Goal: Browse casually

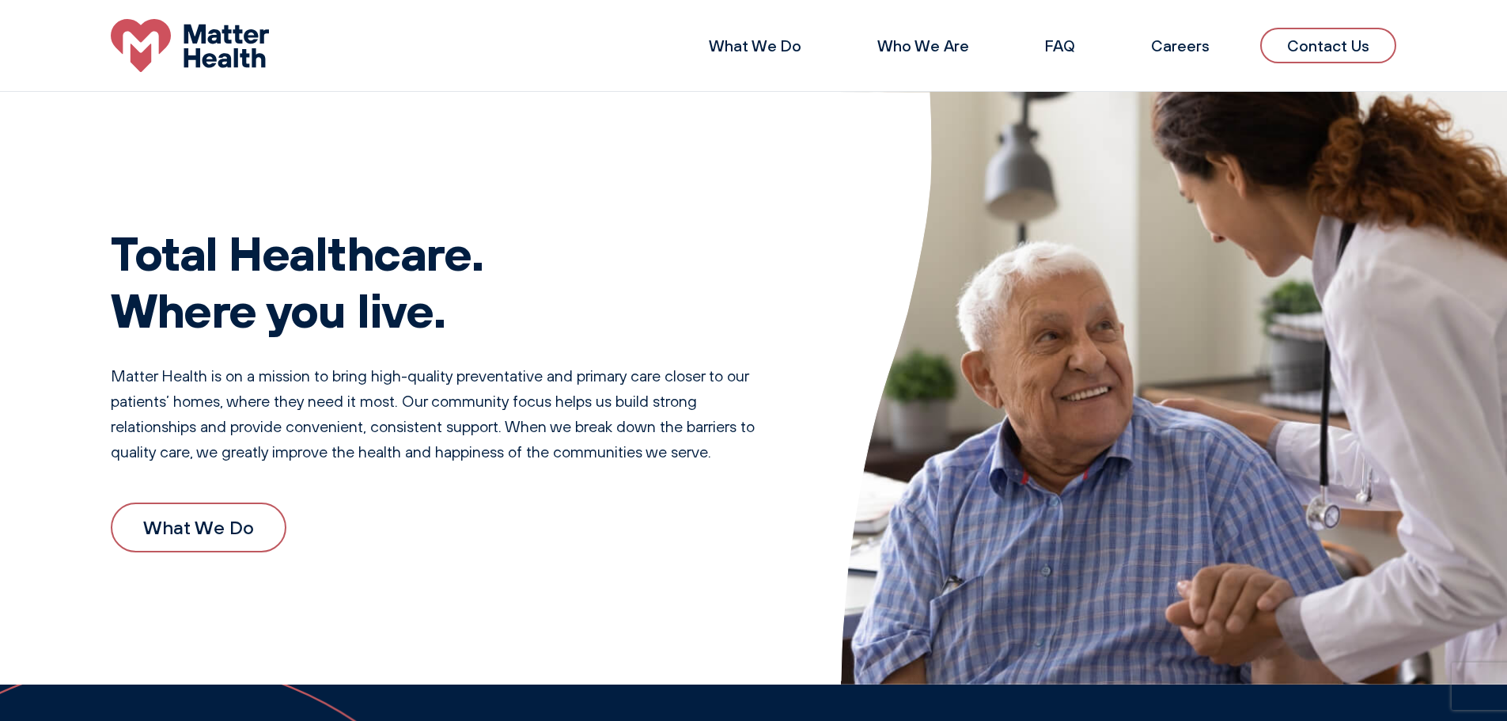
drag, startPoint x: 83, startPoint y: 229, endPoint x: 519, endPoint y: 603, distance: 574.9
click at [519, 603] on div "Total Healthcare. Where you live. Matter Health is on a mission to bring high-q…" at bounding box center [753, 388] width 1507 height 592
click at [548, 576] on div "Total Healthcare. Where you live. Matter Health is on a mission to bring high-q…" at bounding box center [444, 387] width 667 height 403
drag, startPoint x: 570, startPoint y: 558, endPoint x: 79, endPoint y: 204, distance: 605.6
click at [79, 204] on div "Total Healthcare. Where you live. Matter Health is on a mission to bring high-q…" at bounding box center [753, 388] width 1507 height 592
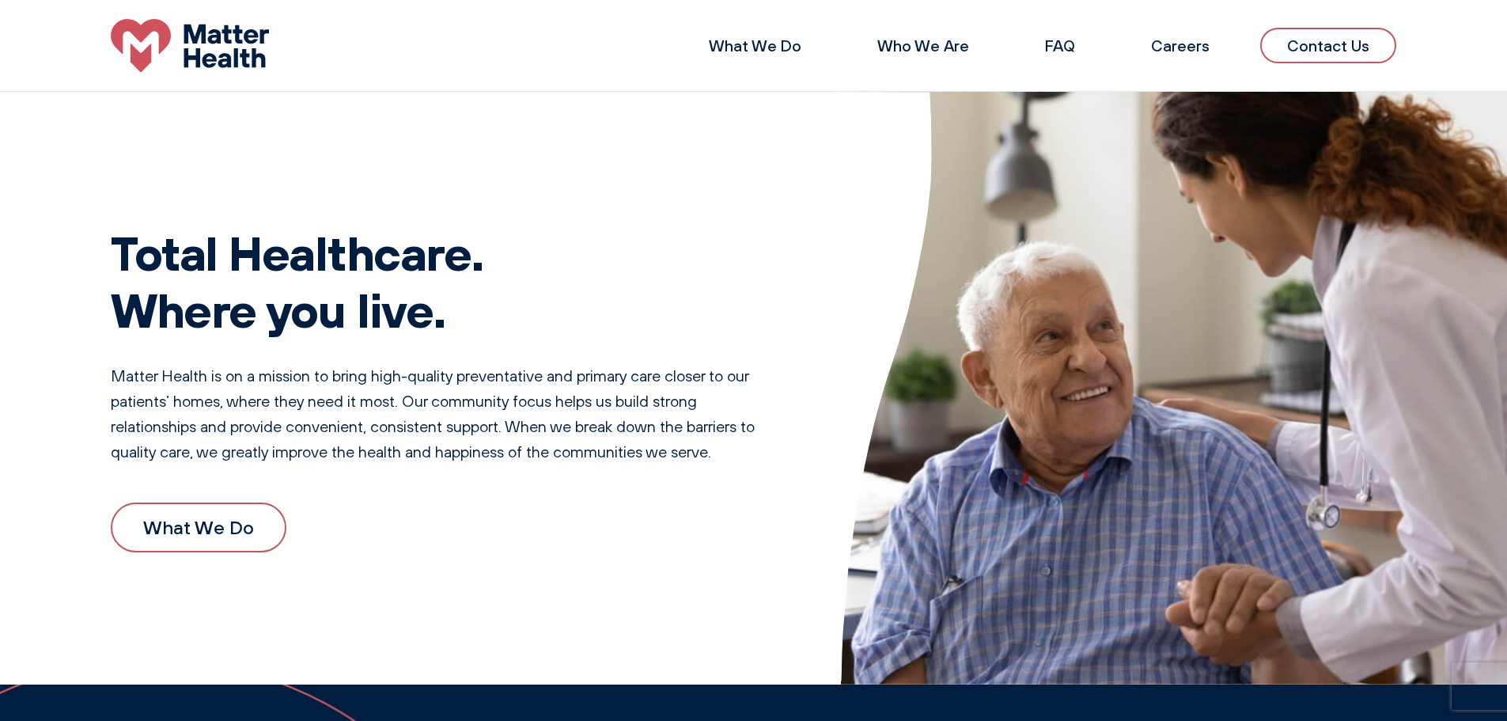
click at [123, 248] on h1 "Total Healthcare. Where you live." at bounding box center [444, 281] width 667 height 114
drag, startPoint x: 87, startPoint y: 236, endPoint x: 516, endPoint y: 656, distance: 600.1
click at [516, 656] on div "Total Healthcare. Where you live. Matter Health is on a mission to bring high-q…" at bounding box center [753, 388] width 1507 height 592
click at [512, 541] on div "What We Do" at bounding box center [444, 526] width 667 height 49
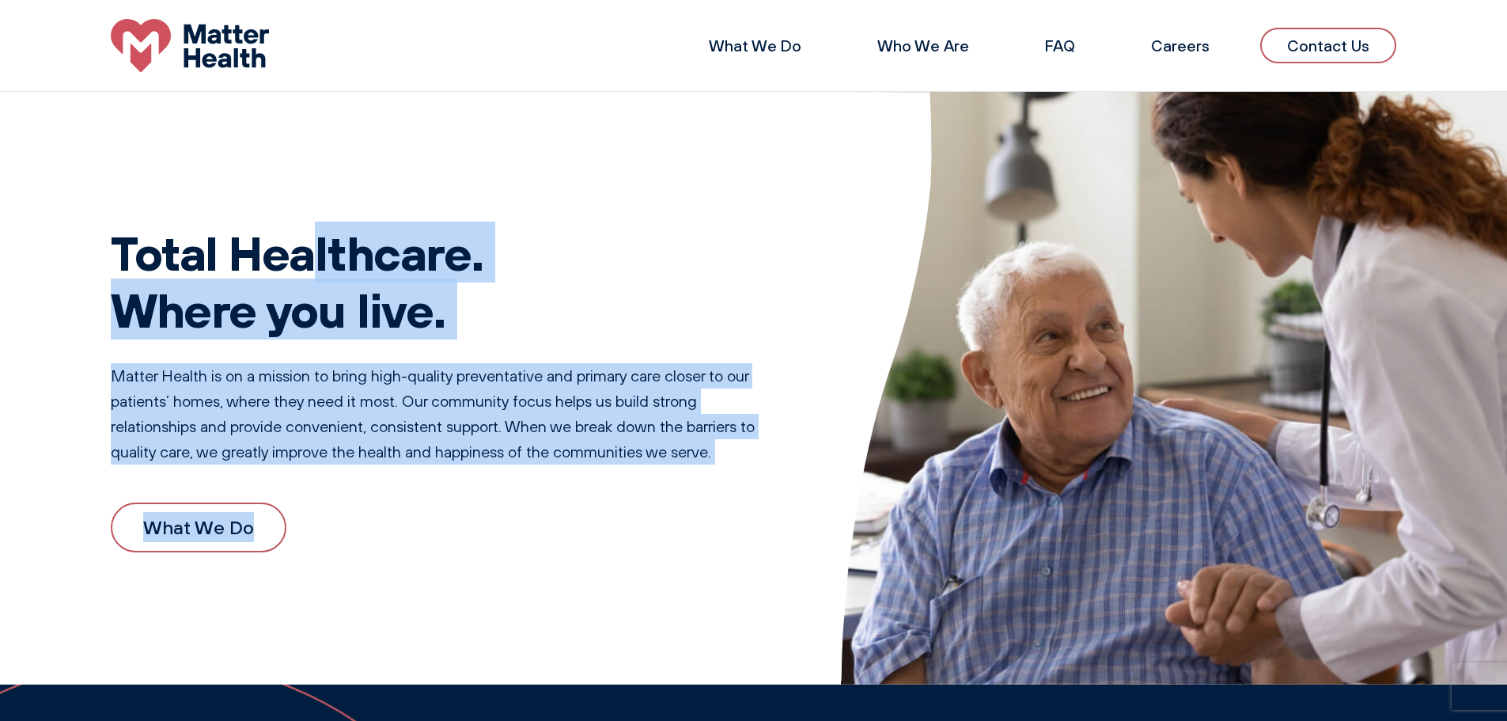
drag, startPoint x: 513, startPoint y: 540, endPoint x: 47, endPoint y: 191, distance: 582.4
click at [47, 191] on div "Total Healthcare. Where you live. Matter Health is on a mission to bring high-q…" at bounding box center [753, 388] width 1507 height 592
click at [72, 205] on div "Total Healthcare. Where you live. Matter Health is on a mission to bring high-q…" at bounding box center [753, 388] width 1507 height 592
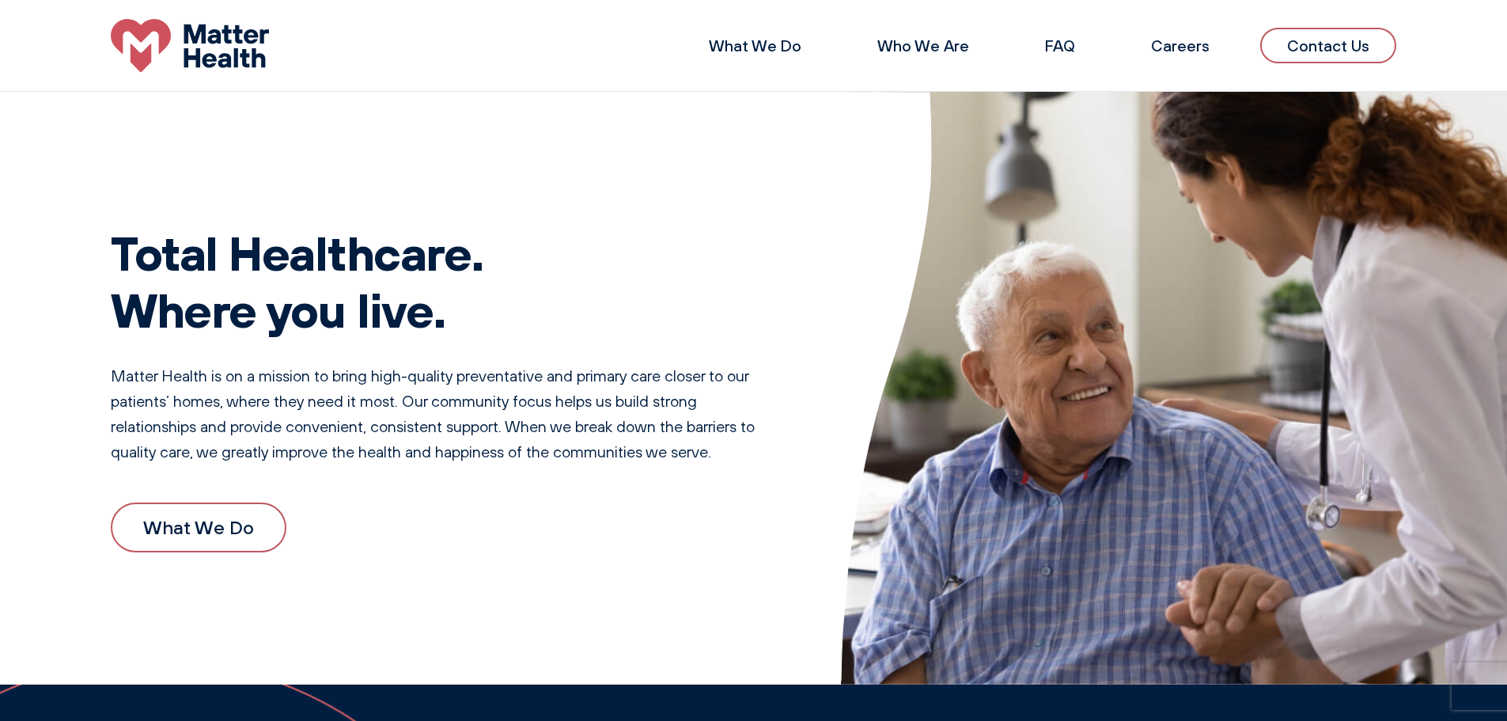
drag, startPoint x: 80, startPoint y: 218, endPoint x: 415, endPoint y: 520, distance: 451.9
click at [415, 520] on div "Total Healthcare. Where you live. Matter Health is on a mission to bring high-q…" at bounding box center [753, 388] width 1507 height 592
click at [415, 520] on div "What We Do" at bounding box center [444, 526] width 667 height 49
